Goal: Transaction & Acquisition: Purchase product/service

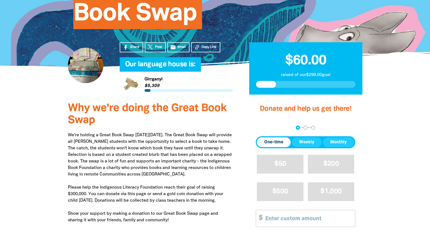
scroll to position [132, 0]
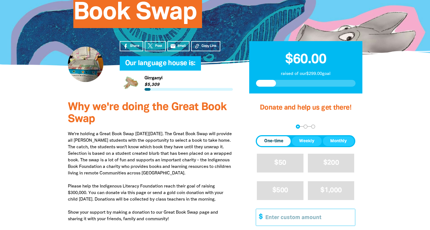
click at [280, 209] on input "Other Amount" at bounding box center [309, 217] width 94 height 17
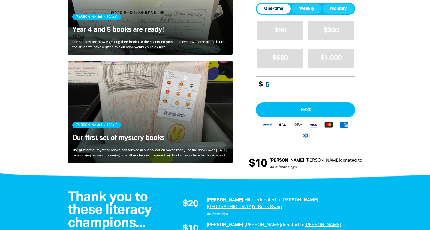
scroll to position [422, 0]
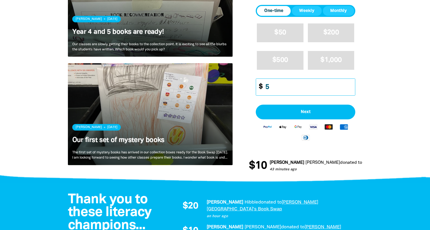
click at [274, 79] on input "5" at bounding box center [309, 87] width 94 height 17
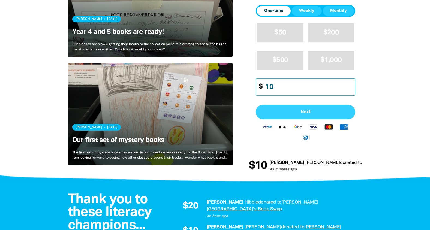
type input "10"
click at [292, 105] on button "Next" at bounding box center [306, 112] width 100 height 15
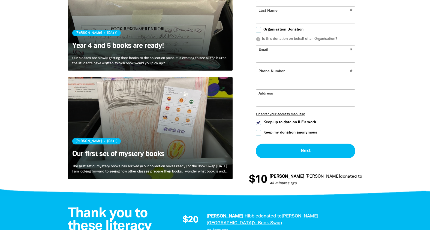
select select "AU"
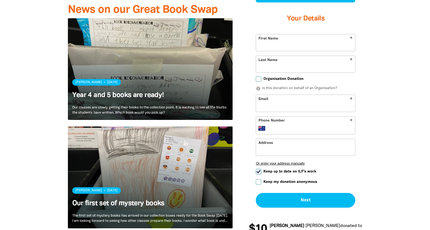
scroll to position [359, 0]
click at [284, 34] on input "First Name" at bounding box center [305, 42] width 99 height 17
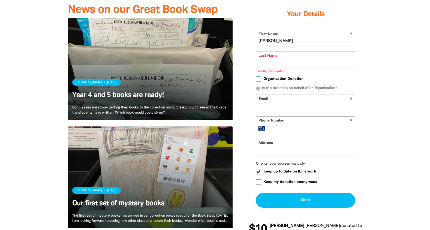
click at [284, 30] on input "jenny" at bounding box center [305, 38] width 99 height 17
type input "[PERSON_NAME]"
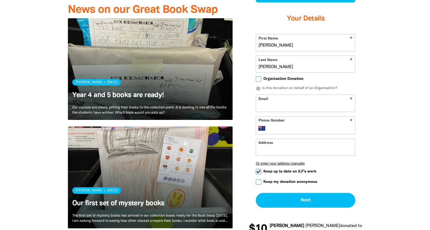
type input "[PERSON_NAME]"
click at [276, 95] on input "Email" at bounding box center [305, 103] width 99 height 17
type input "jenwren86@hotmail.com"
click at [281, 116] on div "* Phone Number International Afghanistan Åland Islands Albania Algeria American…" at bounding box center [306, 125] width 100 height 18
click at [280, 116] on div "* Phone Number International Afghanistan Åland Islands Albania Algeria American…" at bounding box center [306, 125] width 100 height 18
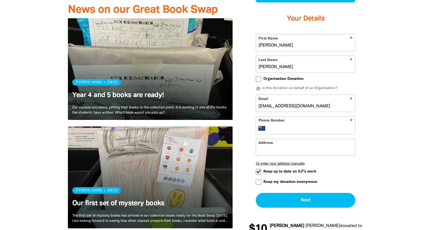
click at [288, 125] on input "Phone Number" at bounding box center [312, 128] width 84 height 7
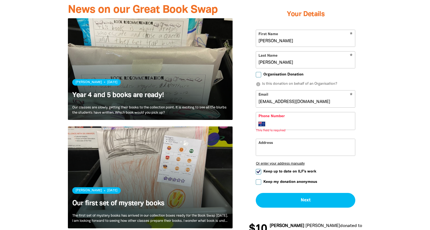
click at [284, 169] on span "Keep up to date on ILF's work" at bounding box center [290, 171] width 53 height 5
click at [261, 169] on input "Keep up to date on ILF's work" at bounding box center [258, 171] width 5 height 5
checkbox input "false"
click at [282, 121] on input "Phone Number" at bounding box center [312, 124] width 84 height 7
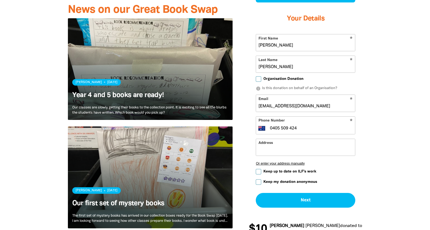
type input "0405 509 424"
click at [395, 125] on div at bounding box center [215, 56] width 430 height 374
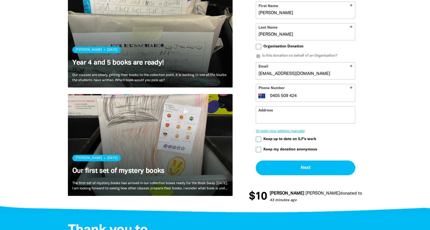
scroll to position [394, 0]
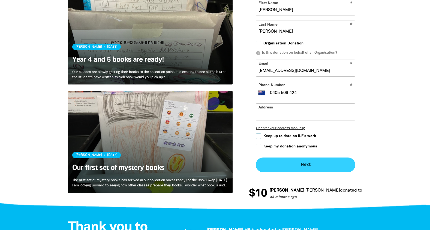
click at [316, 158] on button "Next chevron_right" at bounding box center [306, 165] width 100 height 15
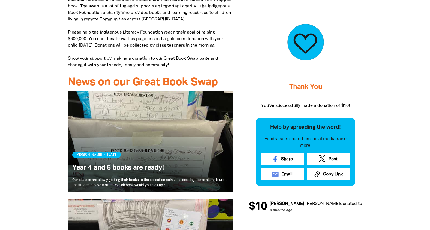
scroll to position [287, 0]
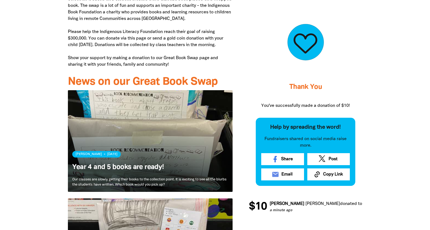
click at [354, 203] on link "[PERSON_NAME][GEOGRAPHIC_DATA]'s Book Swap" at bounding box center [406, 204] width 104 height 4
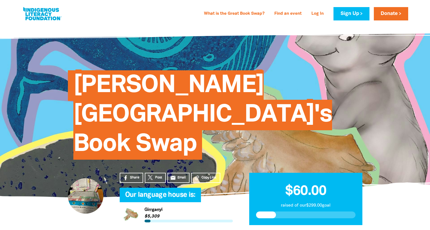
click at [294, 203] on p "raised of our $299.00 goal" at bounding box center [306, 206] width 100 height 7
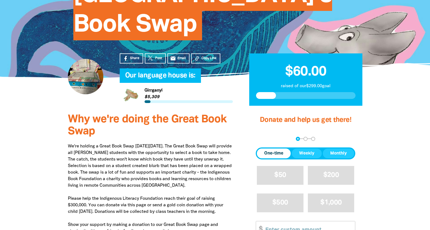
scroll to position [120, 0]
